Goal: Task Accomplishment & Management: Use online tool/utility

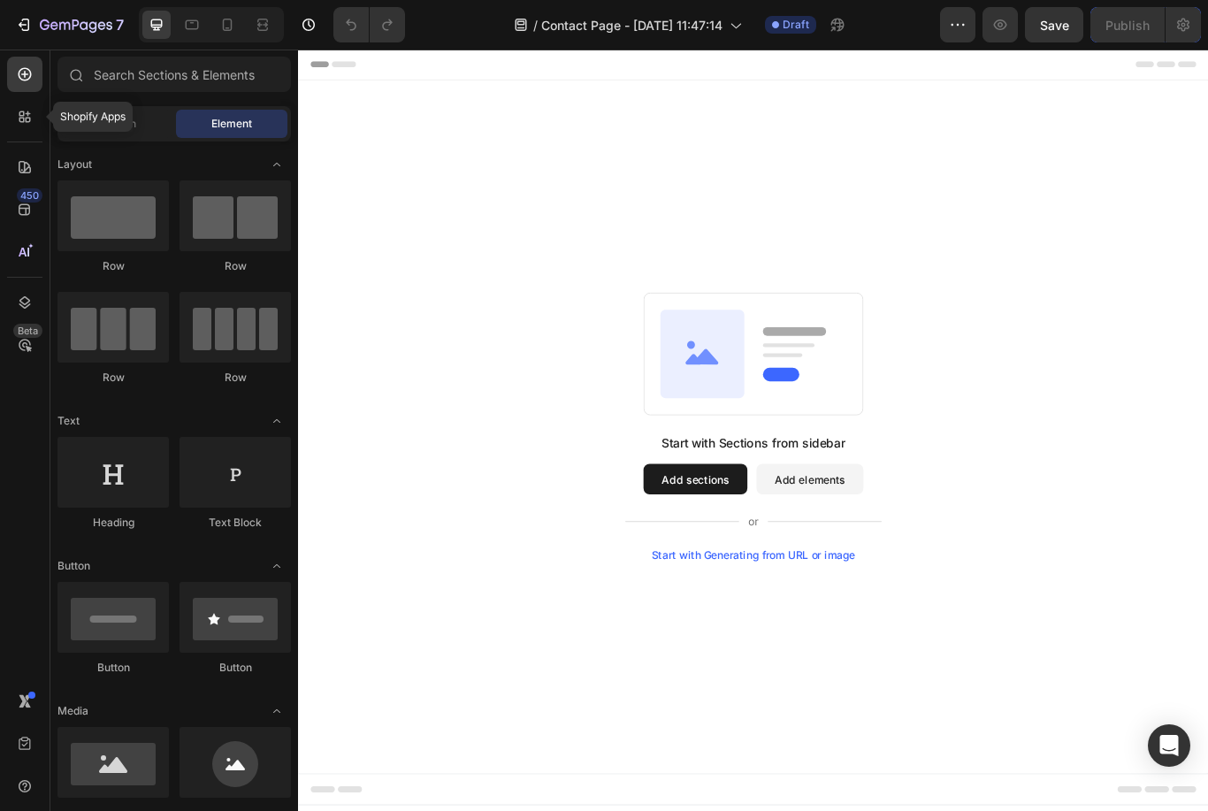
click at [21, 110] on icon at bounding box center [25, 117] width 18 height 18
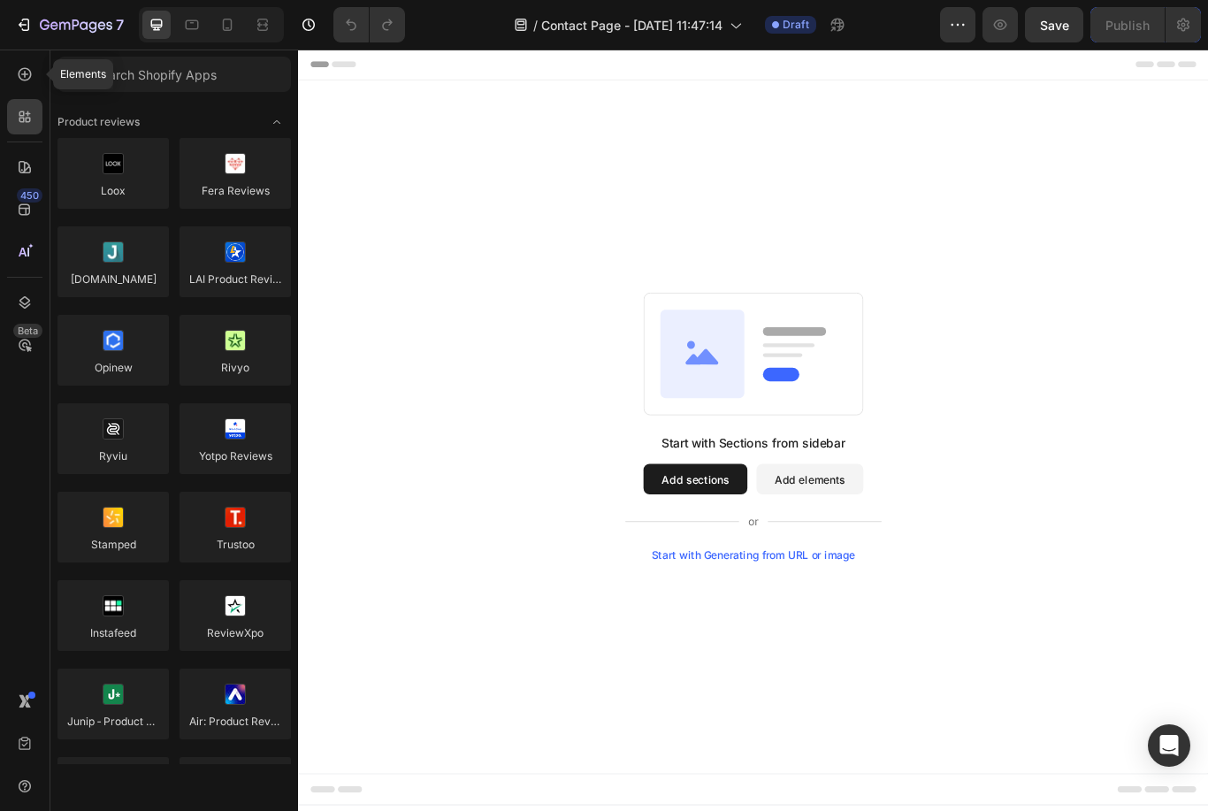
click at [26, 73] on icon at bounding box center [25, 74] width 18 height 18
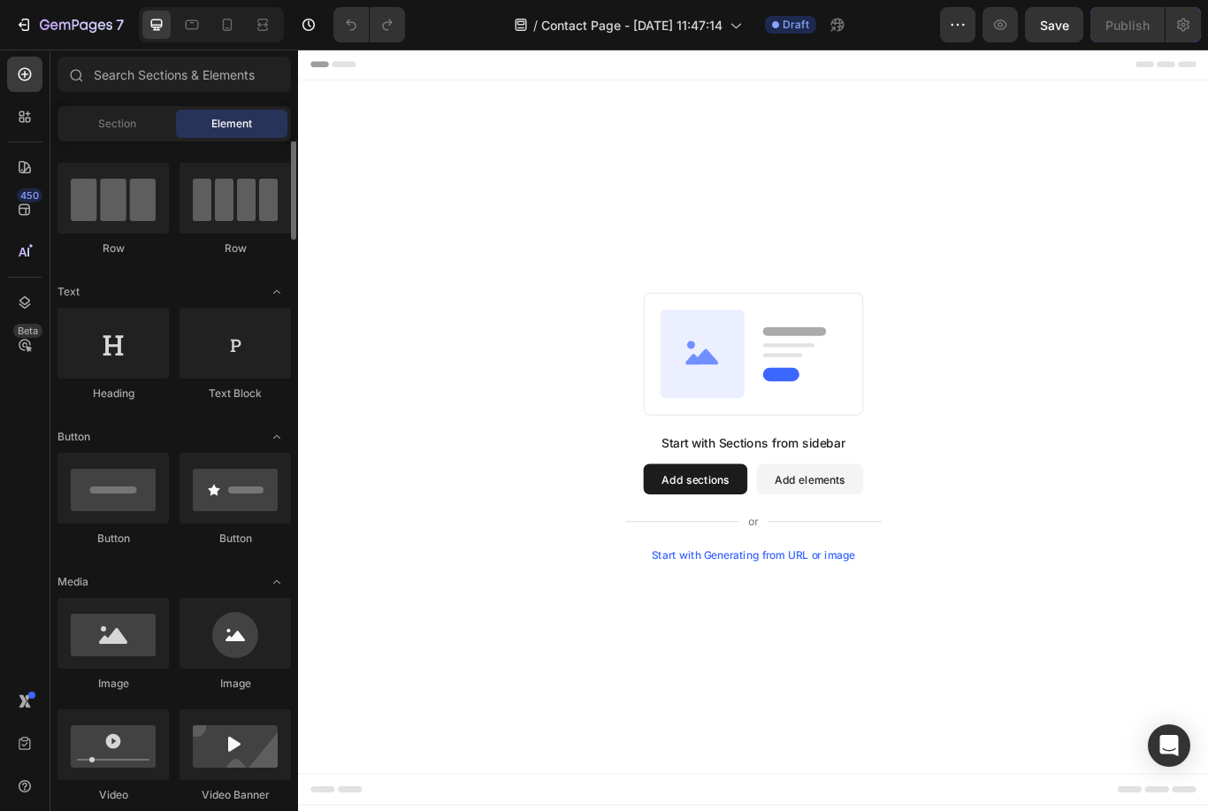
scroll to position [130, 0]
click at [130, 348] on div at bounding box center [112, 342] width 111 height 71
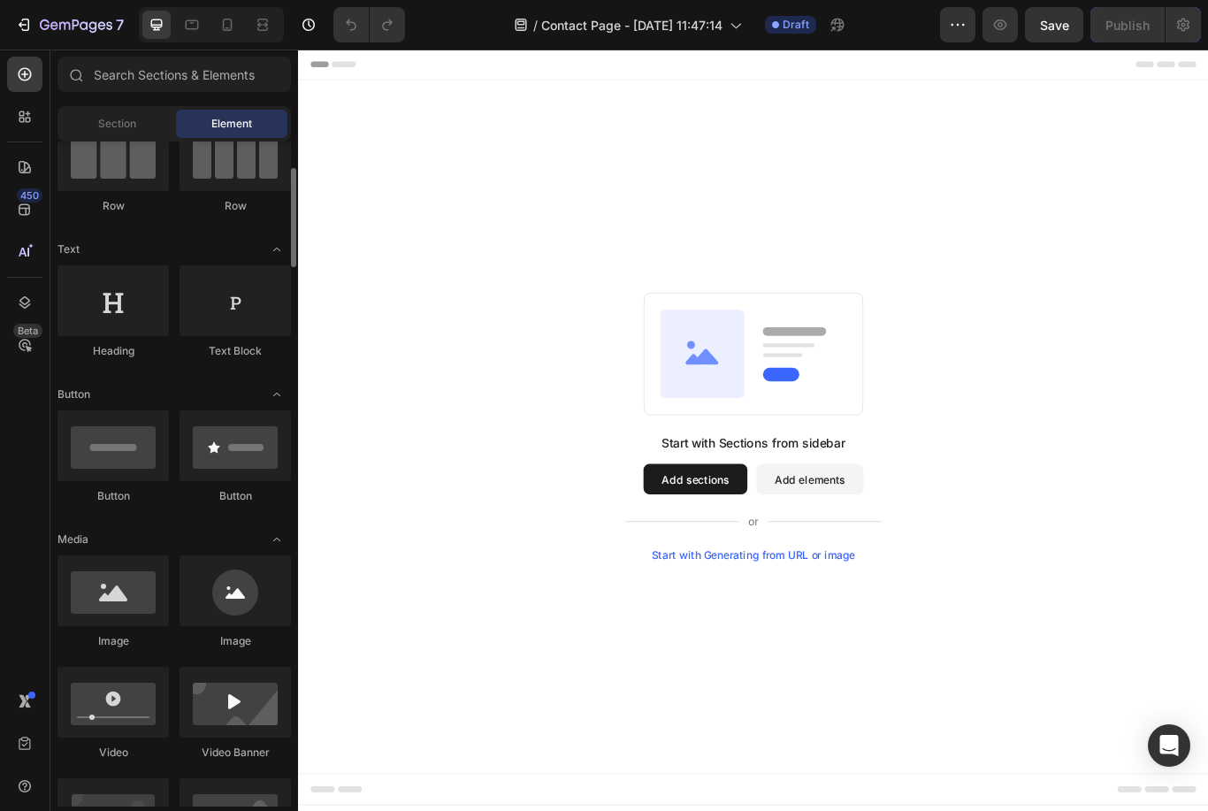
scroll to position [174, 0]
click at [743, 551] on button "Add sections" at bounding box center [761, 550] width 121 height 35
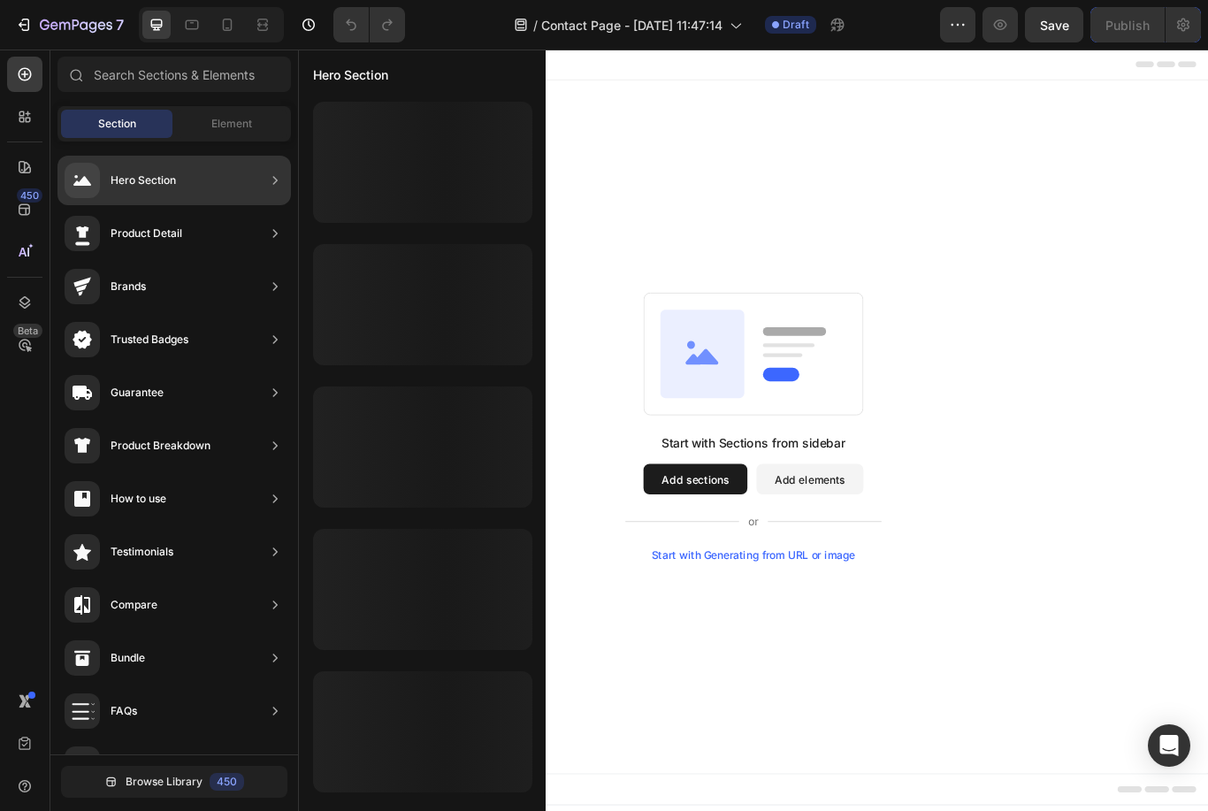
click at [258, 174] on div "Hero Section" at bounding box center [174, 181] width 234 height 50
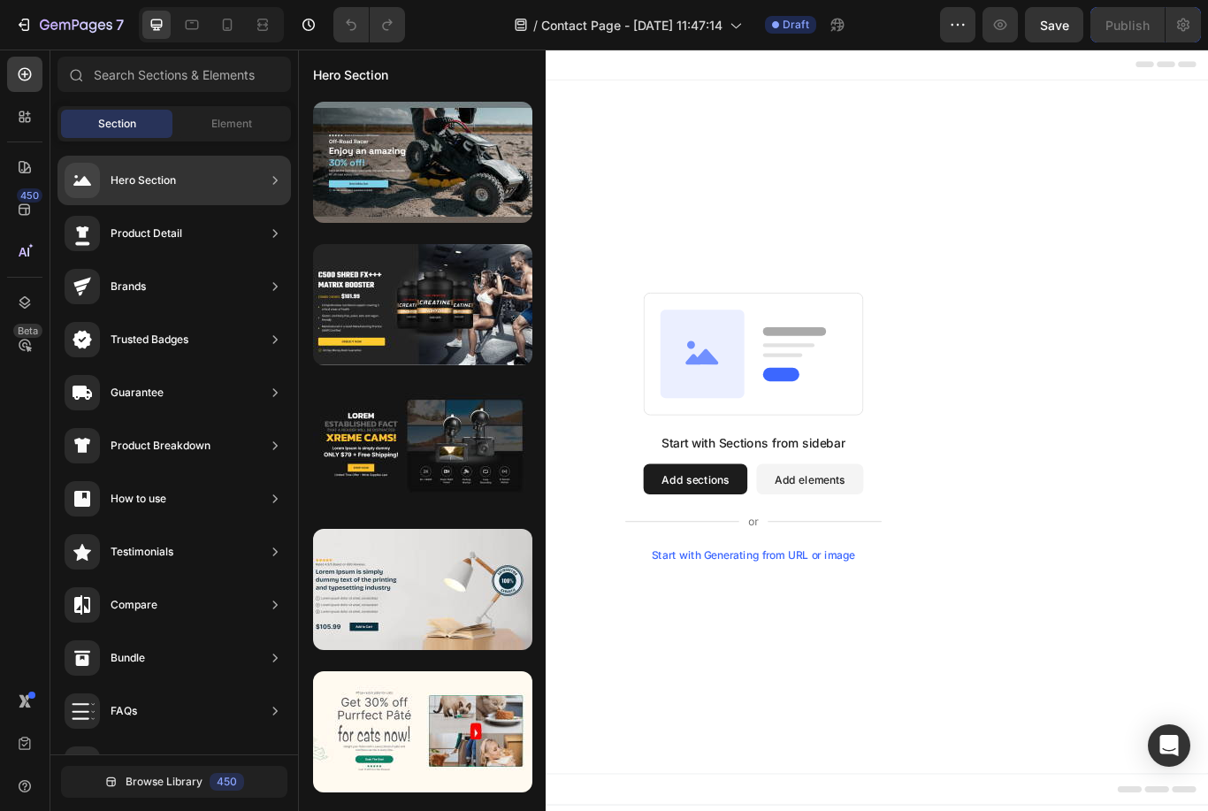
click at [255, 180] on div "Hero Section" at bounding box center [174, 181] width 234 height 50
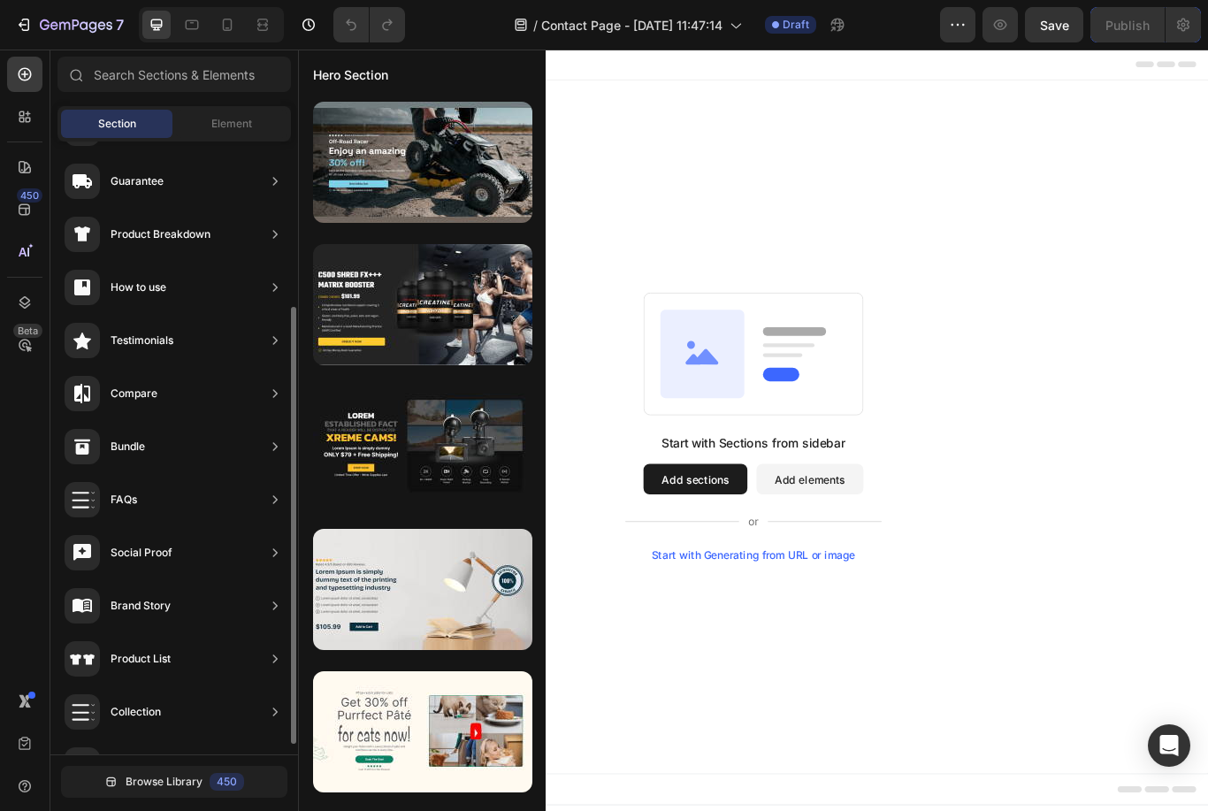
scroll to position [0, 0]
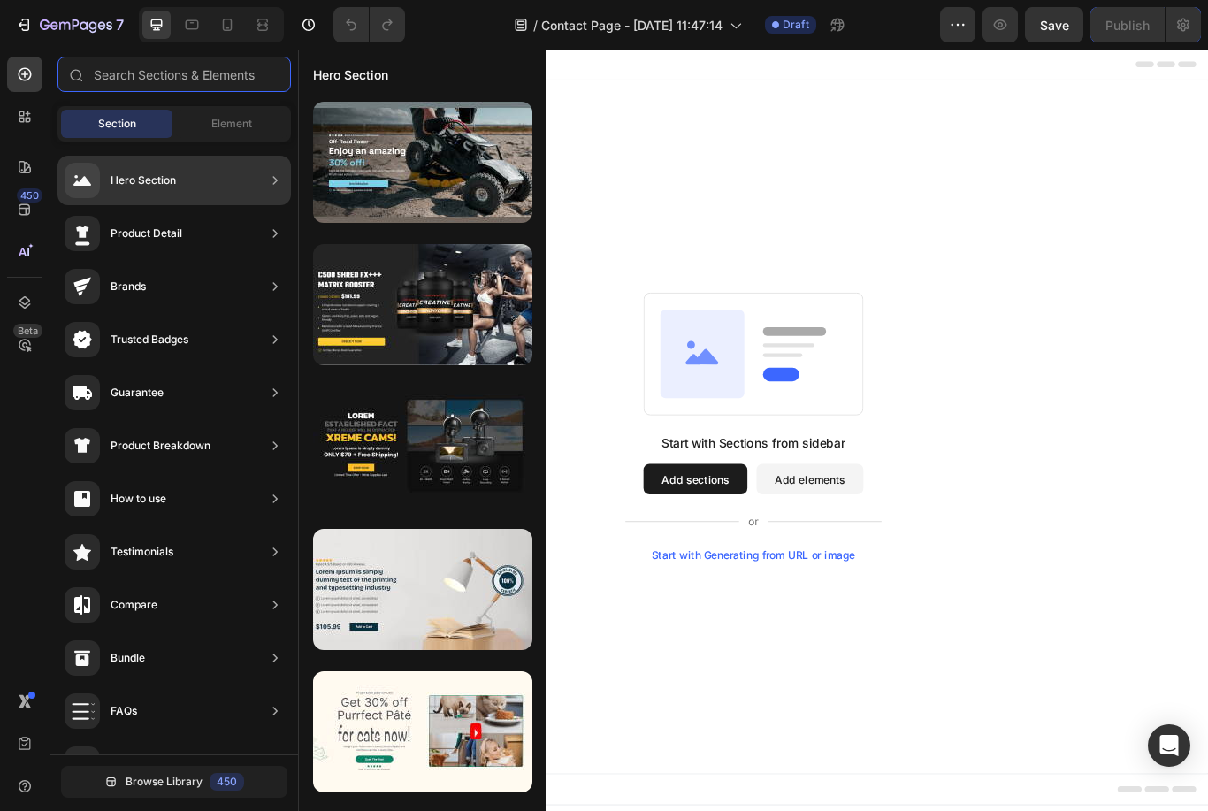
click at [144, 72] on input "text" at bounding box center [174, 74] width 234 height 35
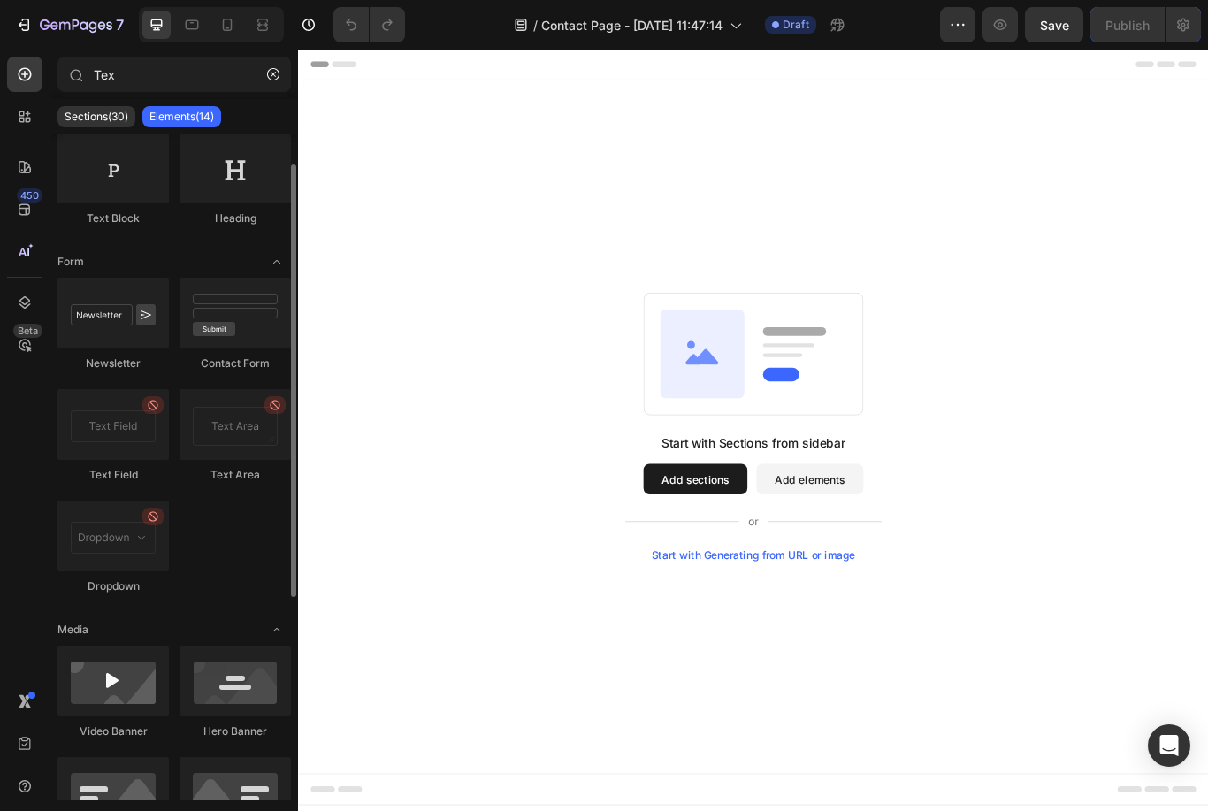
scroll to position [45, 0]
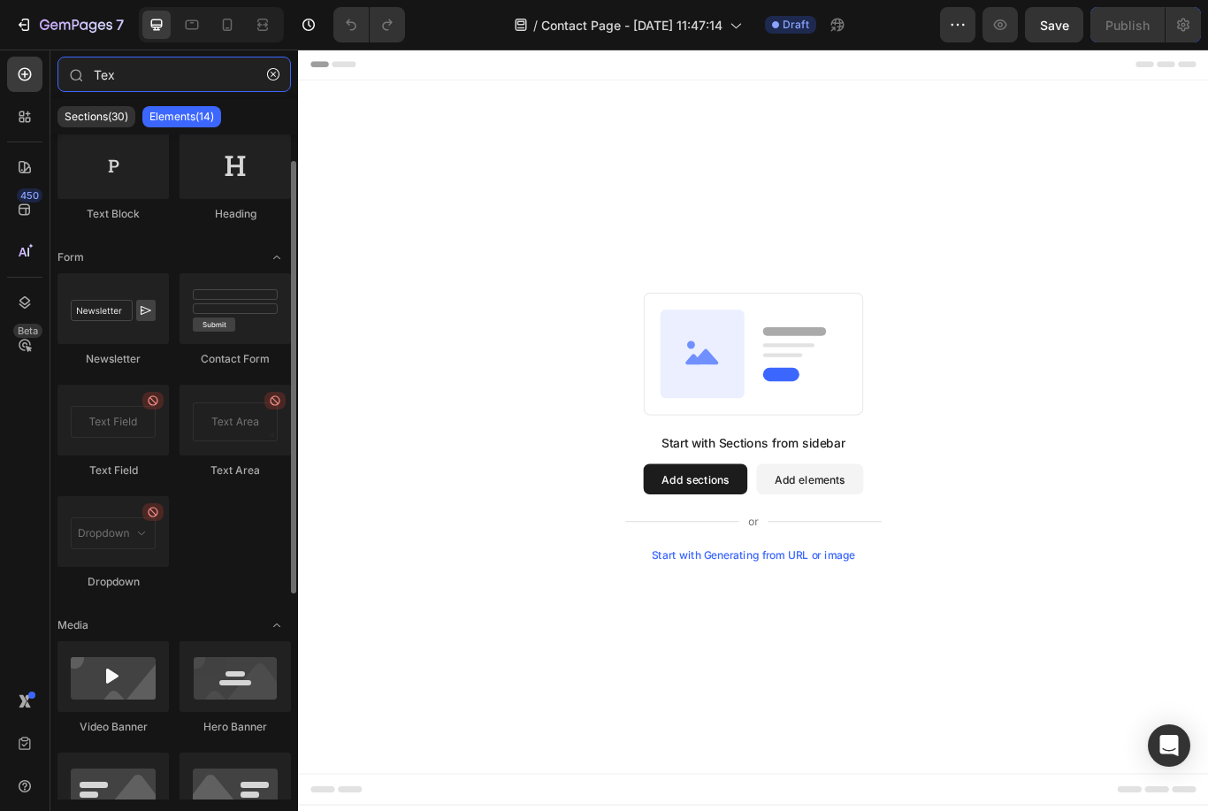
type input "Tex"
click at [745, 547] on button "Add sections" at bounding box center [761, 550] width 121 height 35
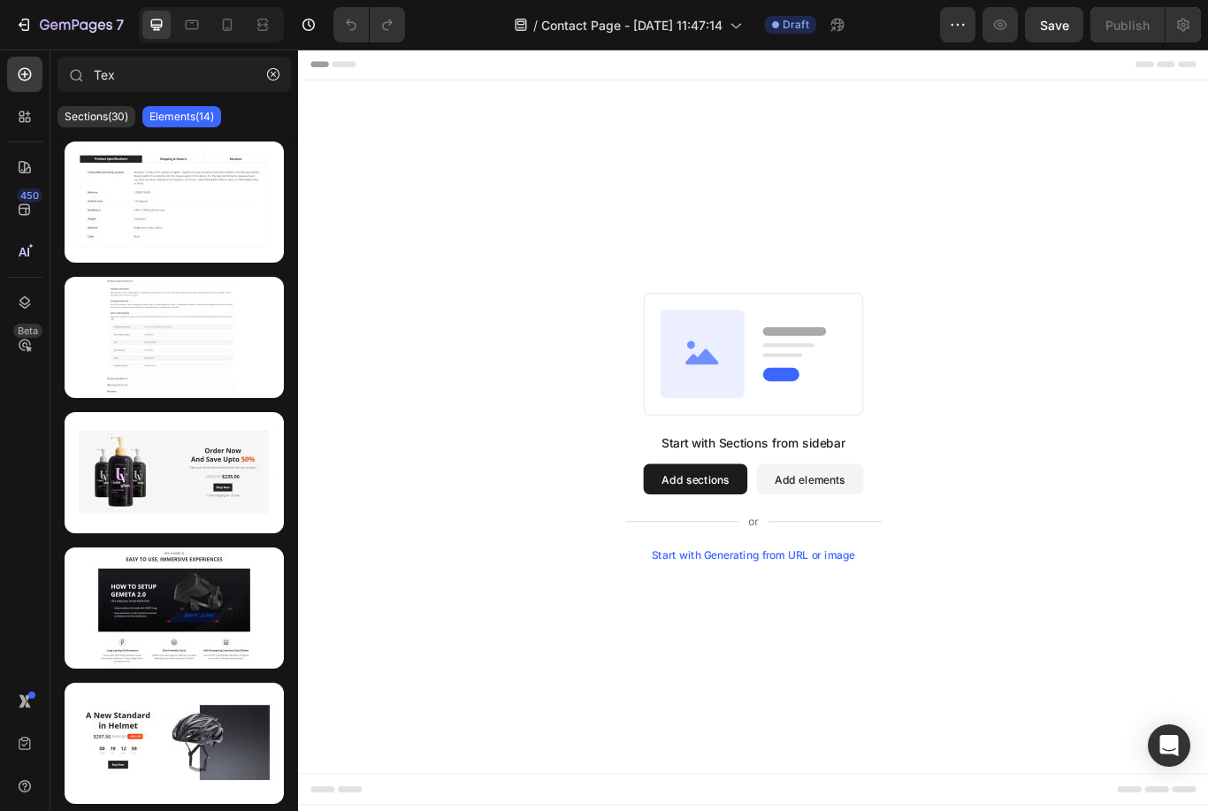
scroll to position [0, 0]
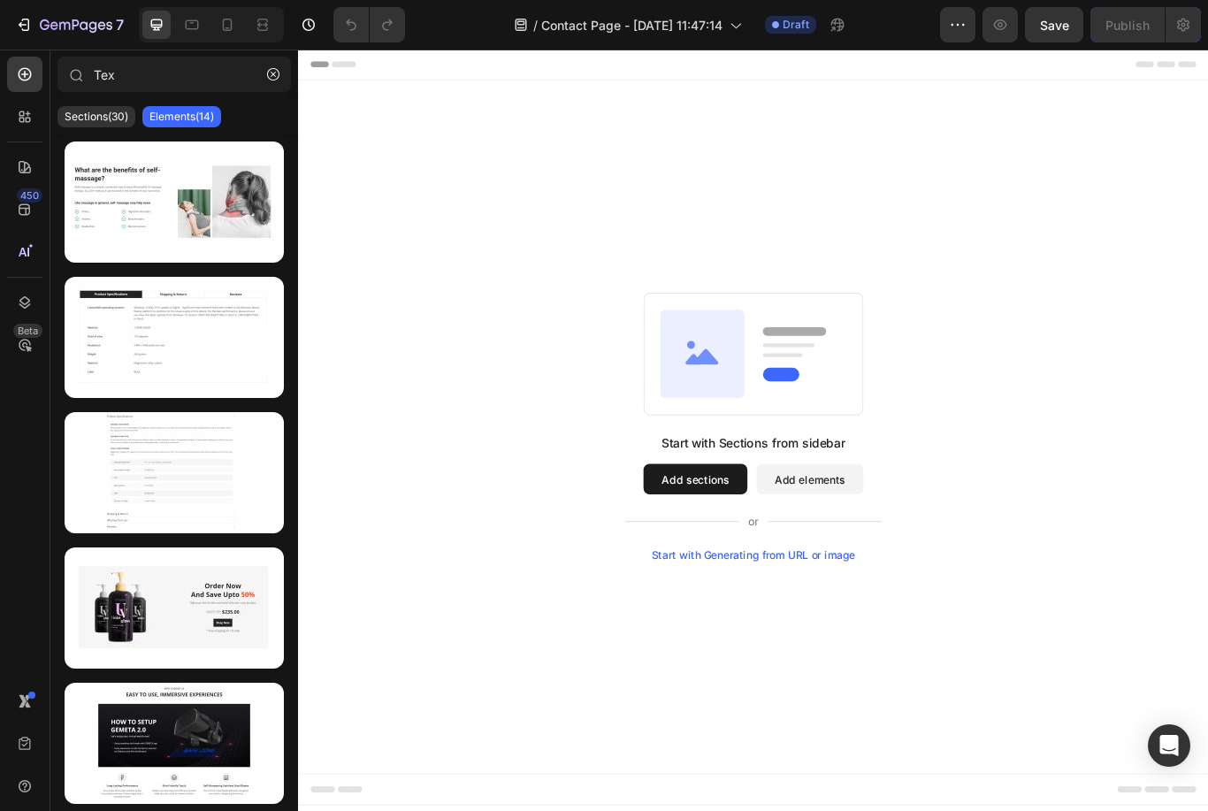
click at [269, 80] on icon "button" at bounding box center [273, 74] width 12 height 12
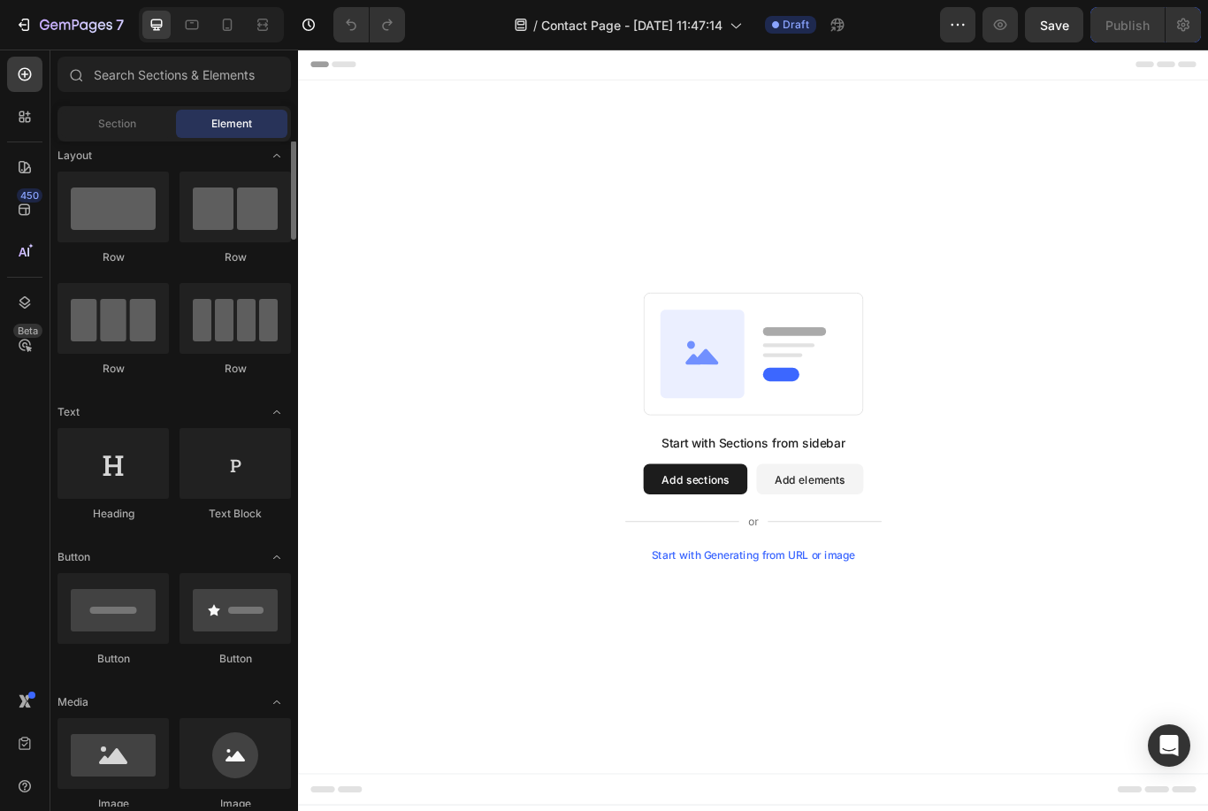
scroll to position [7, 0]
click at [110, 126] on span "Section" at bounding box center [117, 124] width 38 height 16
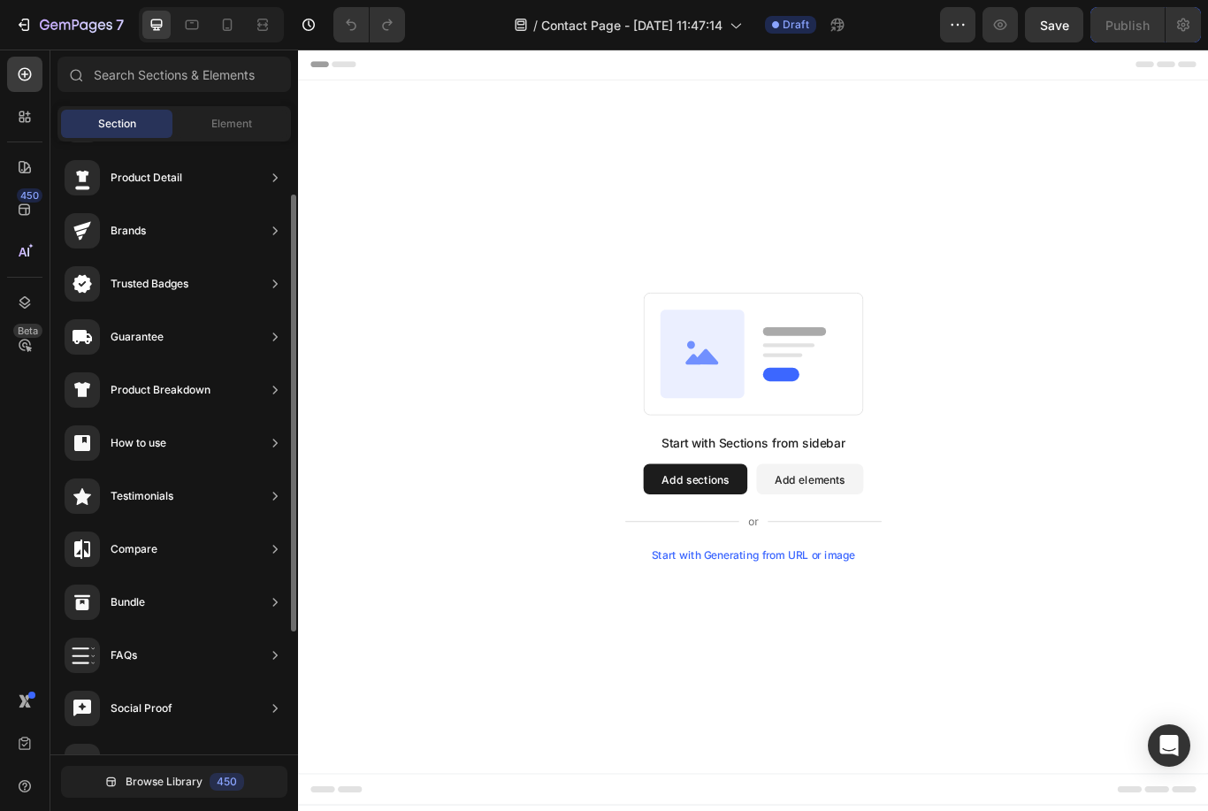
scroll to position [66, 0]
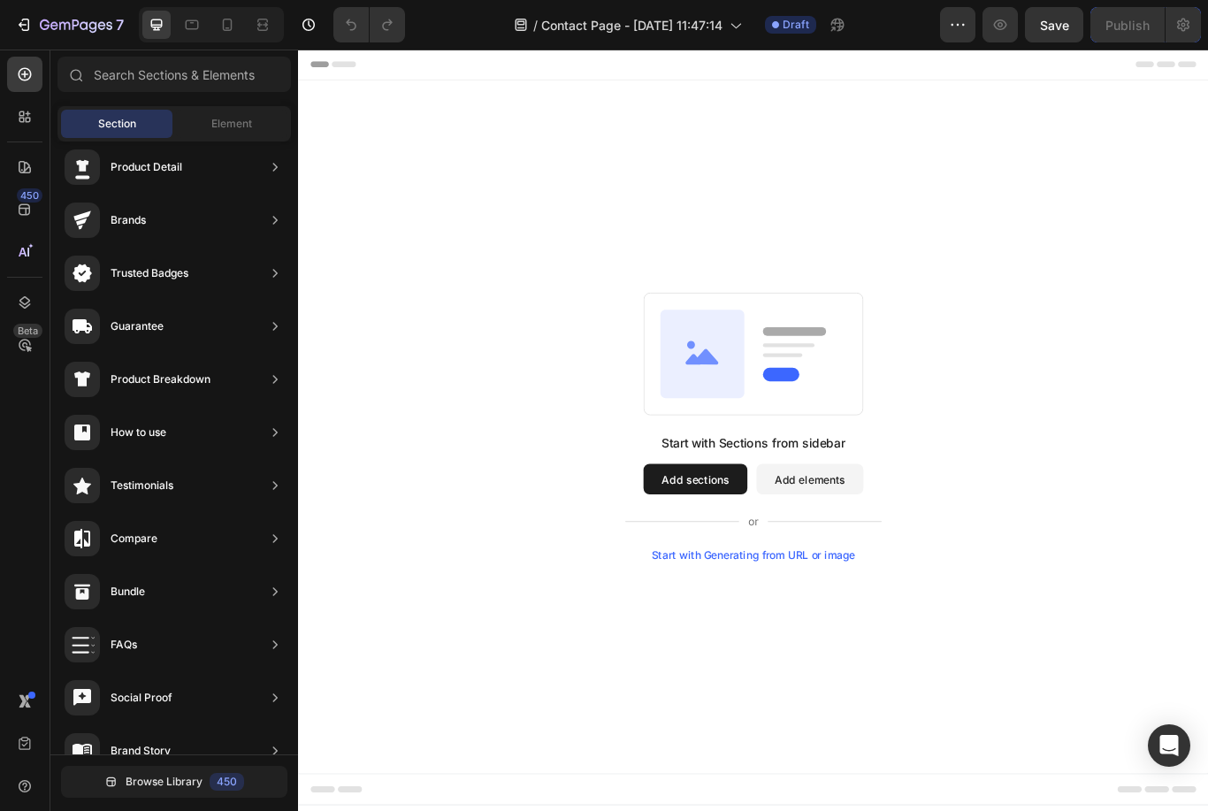
click at [209, 545] on div "Compare" at bounding box center [174, 539] width 234 height 50
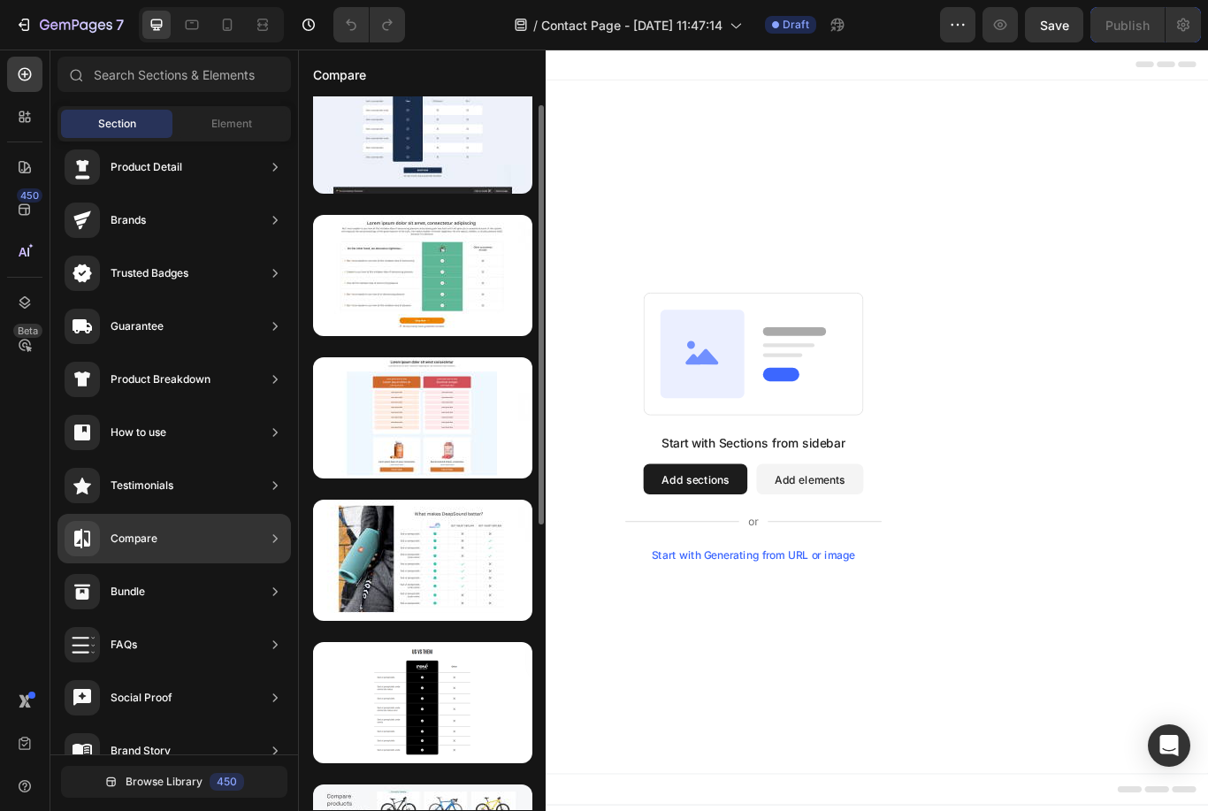
scroll to position [18, 0]
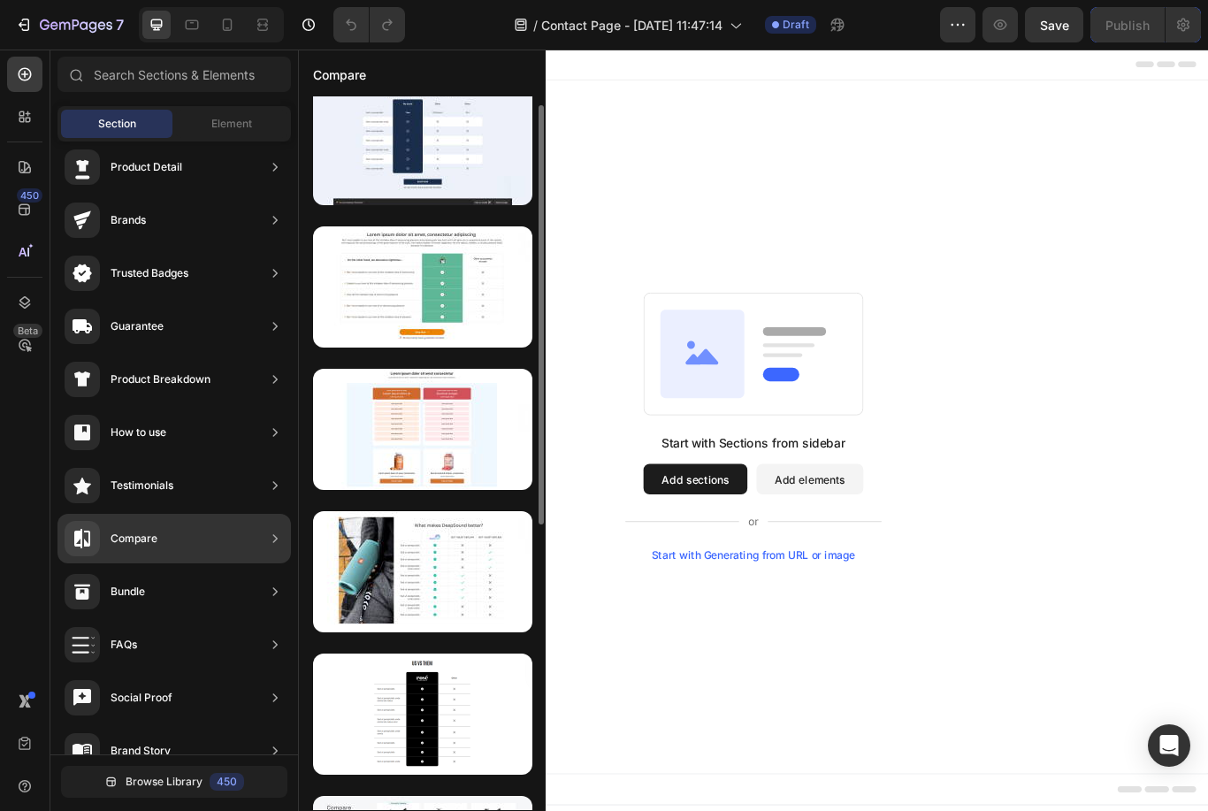
click at [510, 597] on div at bounding box center [422, 571] width 219 height 121
click at [910, 563] on button "Add elements" at bounding box center [894, 550] width 125 height 35
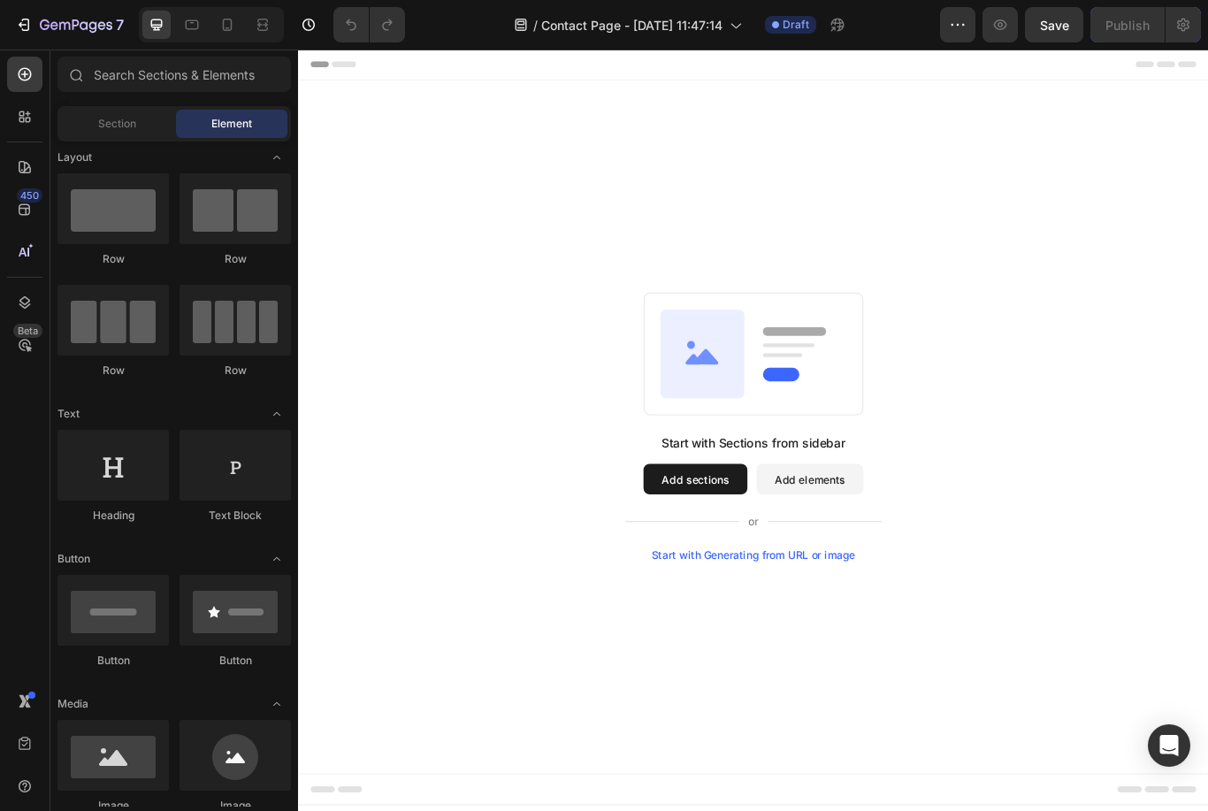
click at [895, 635] on div "Start with Generating from URL or image" at bounding box center [829, 639] width 238 height 14
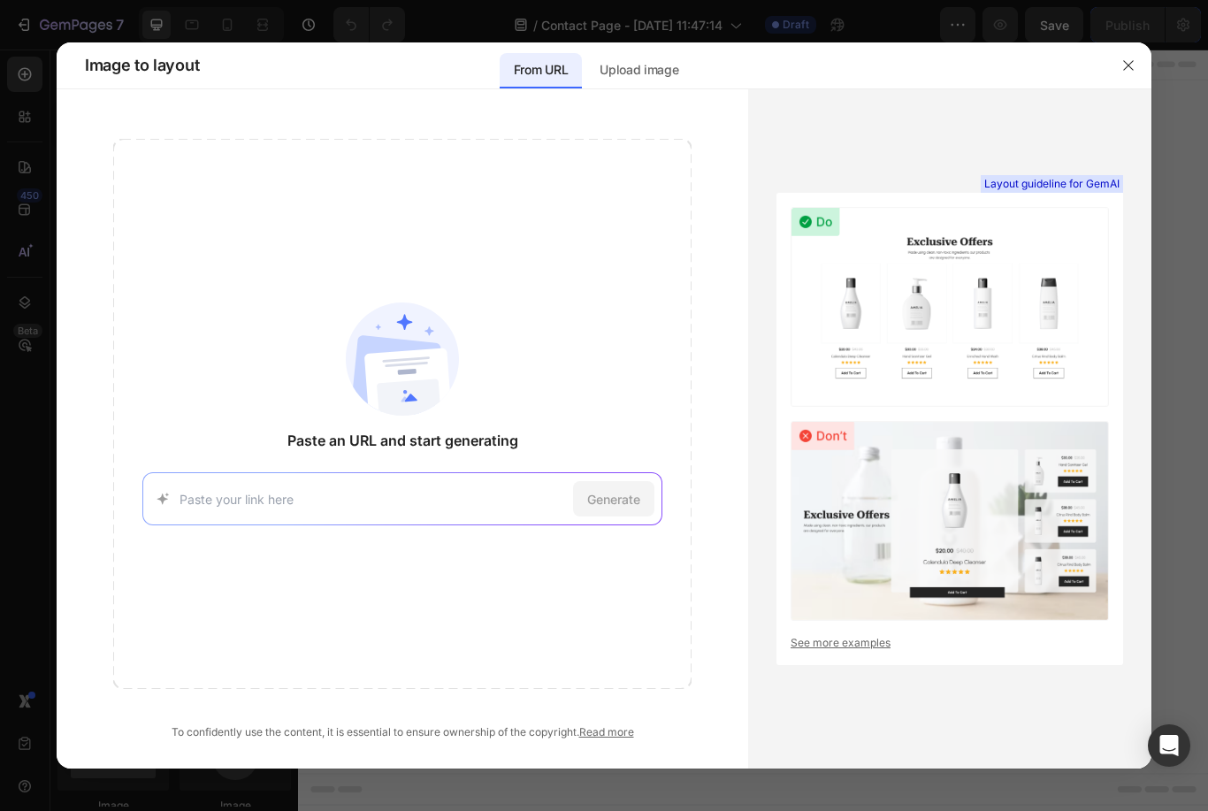
click at [1130, 58] on icon "button" at bounding box center [1129, 65] width 14 height 14
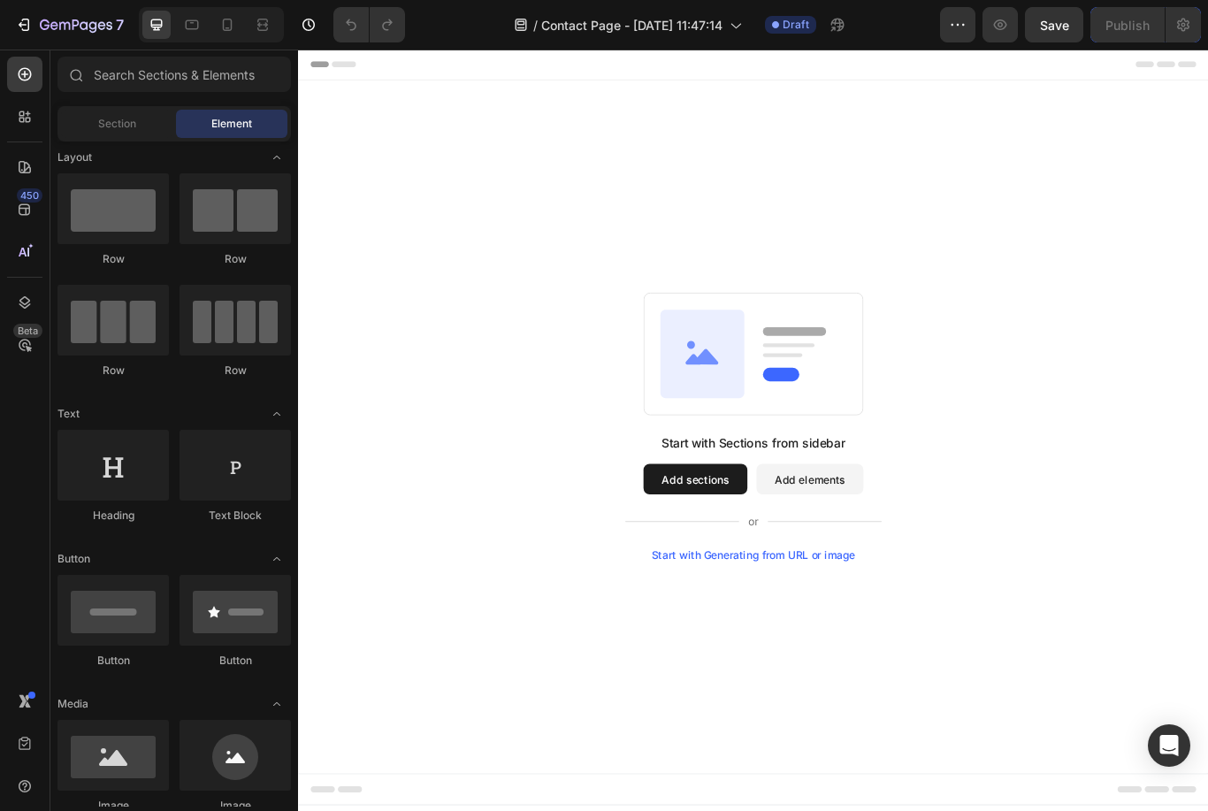
click at [1074, 198] on div "Start with Sections from sidebar Add sections Add elements Start with Generatin…" at bounding box center [829, 490] width 1062 height 809
click at [924, 330] on div "Start with Sections from sidebar Add sections Add elements Start with Generatin…" at bounding box center [829, 490] width 1062 height 809
